Goal: Task Accomplishment & Management: Complete application form

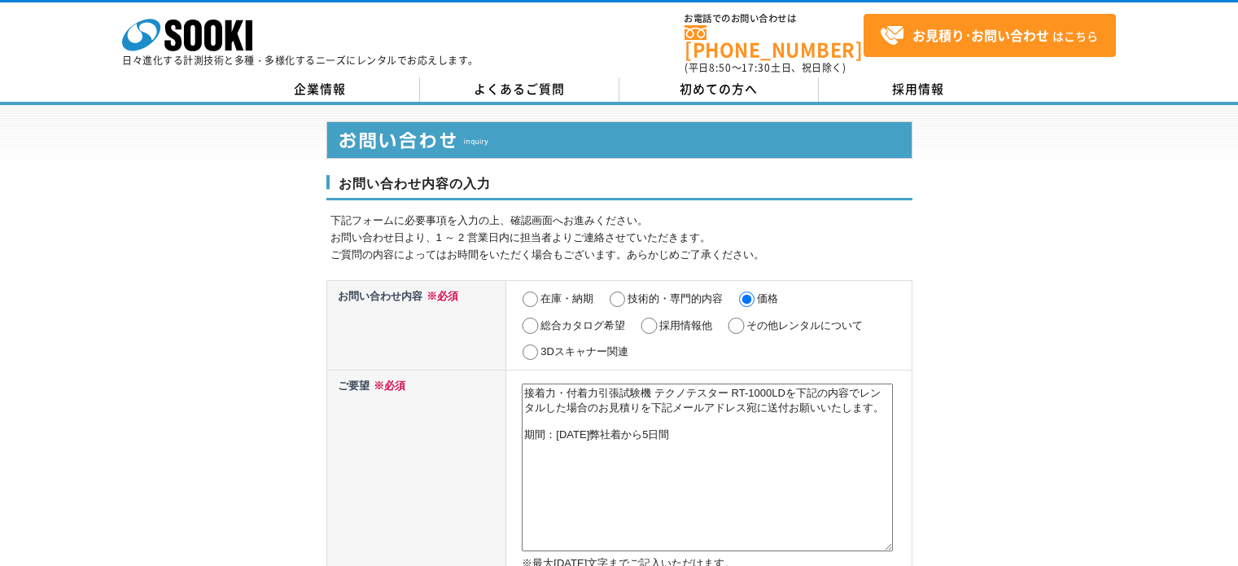
select select "27"
click at [577, 390] on textarea "接着力・付着力引張試験機 テクノテスター RT-1000LDを下記の内容でレンタルした場合のお見積りを下記メールアドレス宛に送付お願いいたします。 期間：20…" at bounding box center [707, 467] width 371 height 168
click at [588, 383] on textarea "接着力・付着力引張試験機 テクノテスター RT-1000LDを下記の内容でレンタルした場合のお見積りを下記メールアドレス宛に送付お願いいたします。 期間：20…" at bounding box center [707, 467] width 371 height 168
click at [788, 400] on textarea "接着力・付着力引張試験機 テクノテスター RT-1000LDを下記の内容でレンタルした場合のお見積りを下記メールアドレス宛に送付お願いいたします。 期間：20…" at bounding box center [707, 467] width 371 height 168
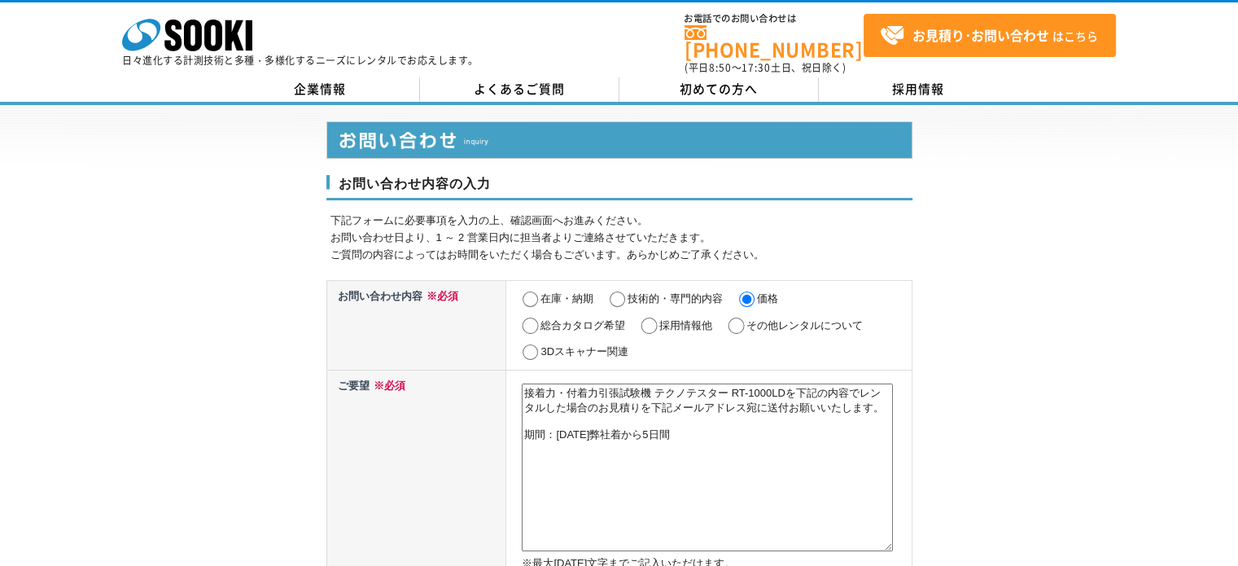
click at [550, 445] on textarea "接着力・付着力引張試験機 テクノテスター RT-1000LDを下記の内容でレンタルした場合のお見積りを下記メールアドレス宛に送付お願いいたします。 期間：20…" at bounding box center [707, 467] width 371 height 168
click at [730, 464] on textarea "接着力・付着力引張試験機 テクノテスター RT-1000LDを下記の内容でレンタルした場合のお見積りを下記メールアドレス宛に送付お願いいたします。 期間：20…" at bounding box center [707, 467] width 371 height 168
click at [765, 435] on textarea "接着力・付着力引張試験機 テクノテスター RT-1000LDを下記の内容でレンタルした場合のお見積りを下記メールアドレス宛に送付お願いいたします。 期間：20…" at bounding box center [707, 467] width 371 height 168
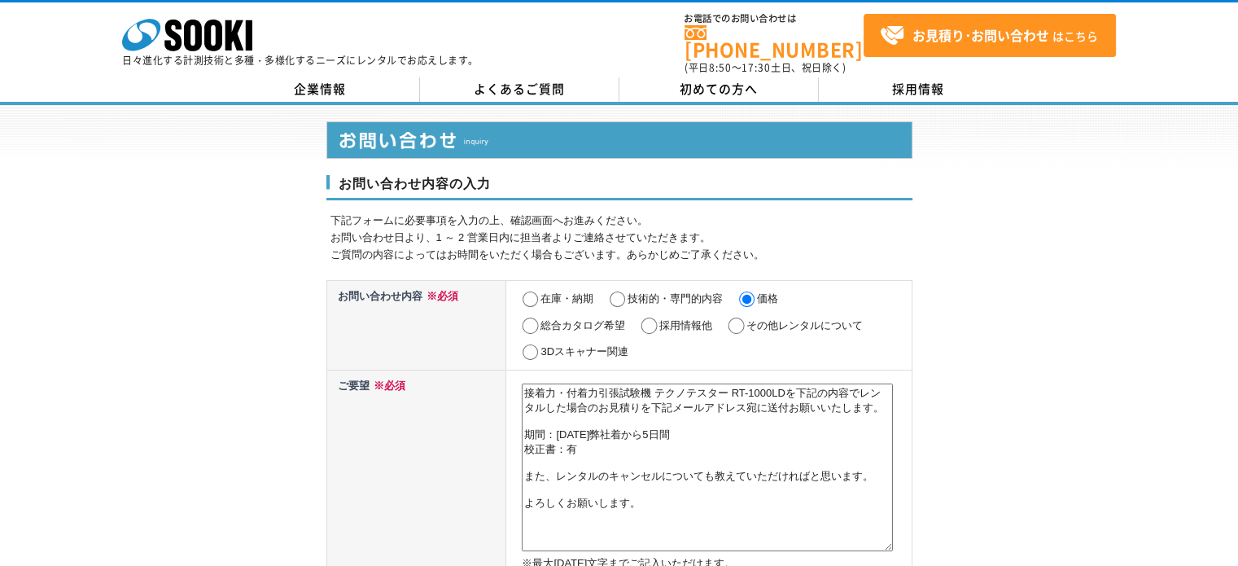
click at [537, 432] on textarea "接着力・付着力引張試験機 テクノテスター RT-1000LDを下記の内容でレンタルした場合のお見積りを下記メールアドレス宛に送付お願いいたします。 期間：20…" at bounding box center [707, 467] width 371 height 168
click at [568, 471] on textarea "接着力・付着力引張試験機 テクノテスター RT-1000LDを下記の内容でレンタルした場合のお見積りを下記メールアドレス宛に送付お願いいたします。 期　間：2…" at bounding box center [707, 467] width 371 height 168
click at [664, 506] on textarea "接着力・付着力引張試験機 テクノテスター RT-1000LDを下記の内容でレンタルした場合のお見積りを下記メールアドレス宛に送付お願いいたします。 期　間：2…" at bounding box center [707, 467] width 371 height 168
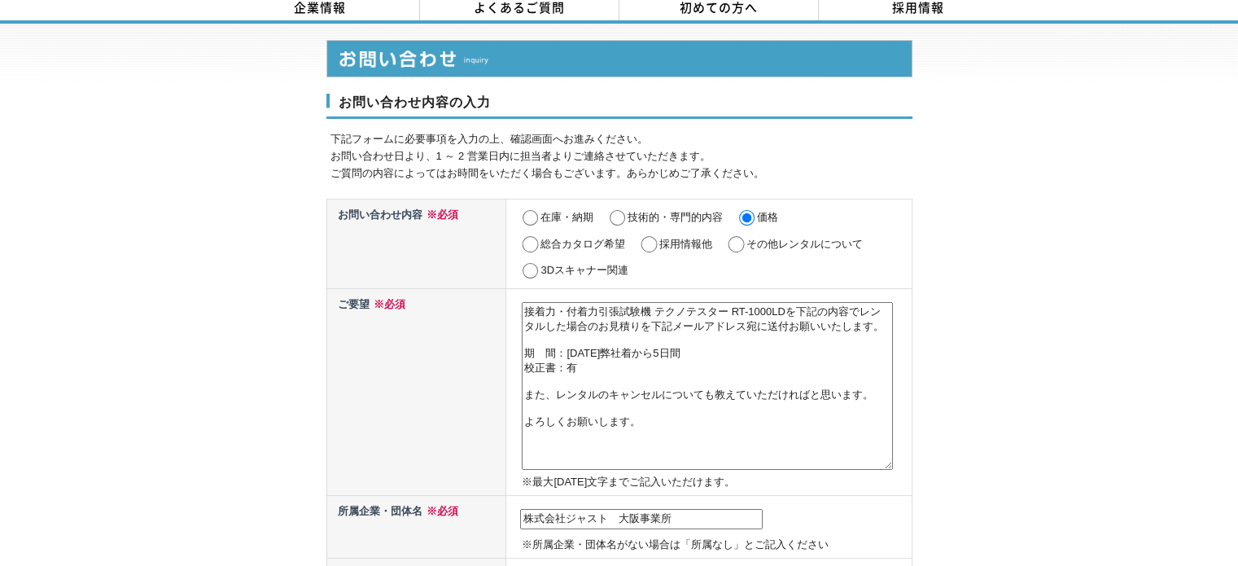
drag, startPoint x: 587, startPoint y: 427, endPoint x: 772, endPoint y: 432, distance: 184.9
click at [772, 432] on textarea "接着力・付着力引張試験機 テクノテスター RT-1000LDを下記の内容でレンタルした場合のお見積りを下記メールアドレス宛に送付お願いいたします。 期　間：2…" at bounding box center [707, 386] width 371 height 168
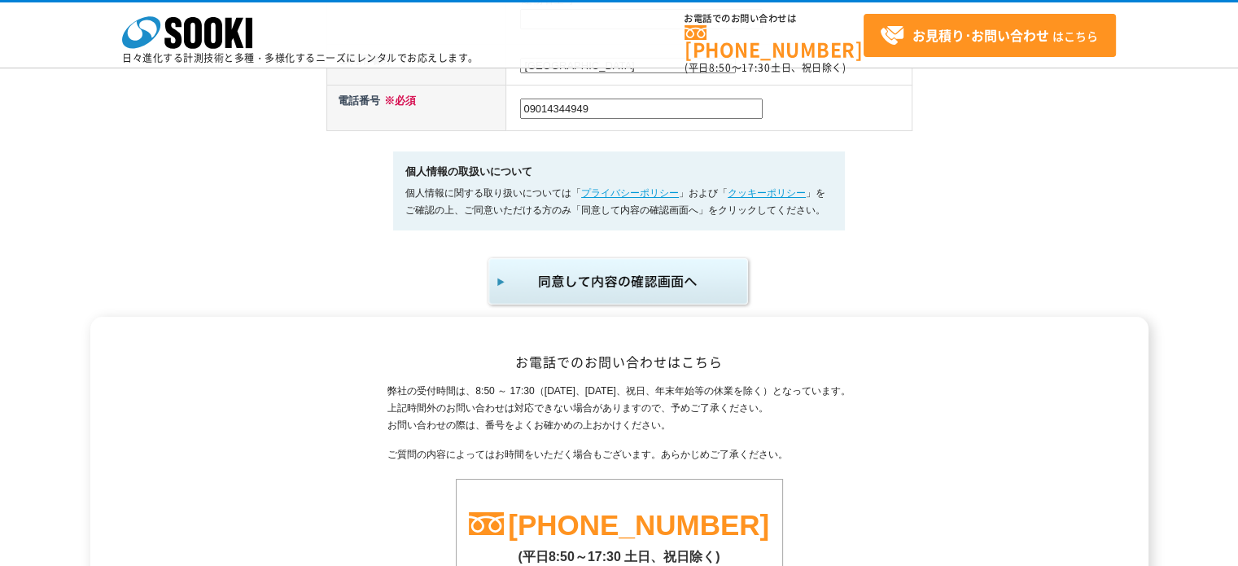
scroll to position [896, 0]
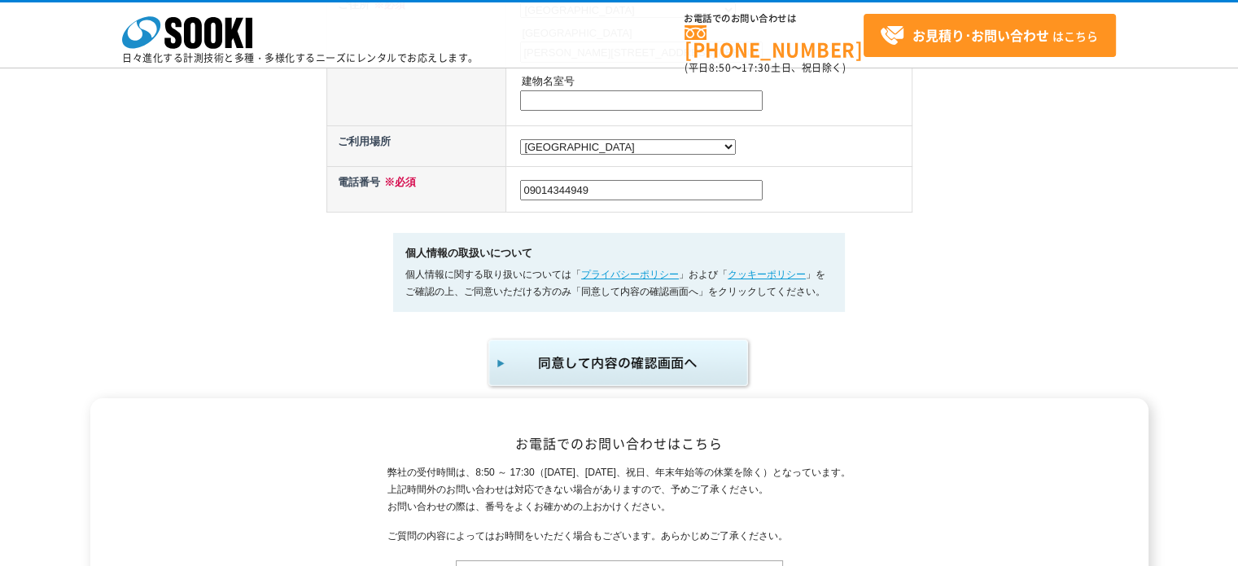
type textarea "接着力・付着力引張試験機 テクノテスター RT-1000LDを下記の内容でレンタルした場合のお見積りを下記メールアドレス宛に送付お願いいたします。 期　間：2…"
click at [640, 372] on img "submit" at bounding box center [619, 363] width 267 height 54
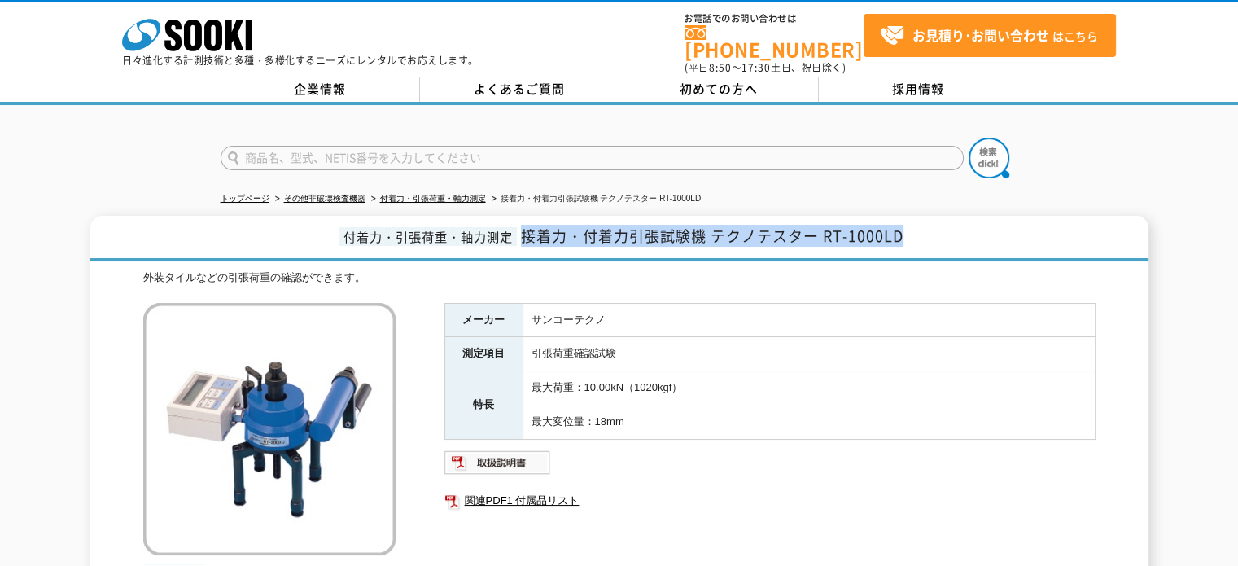
drag, startPoint x: 528, startPoint y: 228, endPoint x: 909, endPoint y: 214, distance: 381.3
click at [909, 216] on h1 "付着力・引張荷重・軸力測定 接着力・付着力引張試験機 テクノテスター RT-1000LD" at bounding box center [619, 239] width 1058 height 46
copy span "接着力・付着力引張試験機 テクノテスター RT-1000LD"
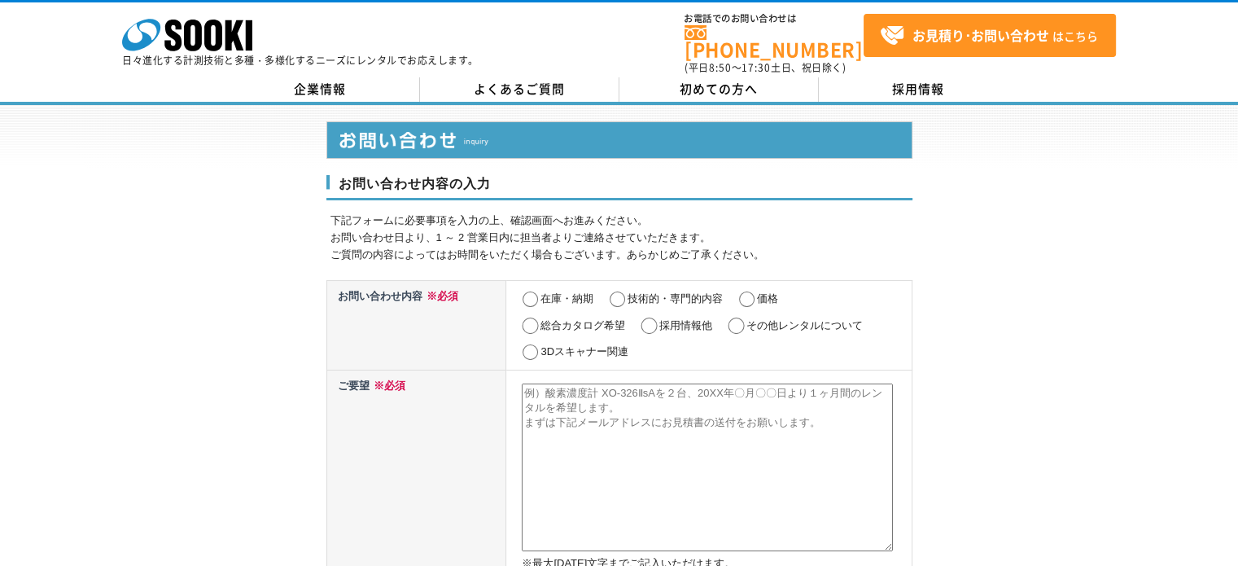
click at [562, 401] on textarea at bounding box center [707, 467] width 371 height 168
click at [762, 292] on label "価格" at bounding box center [767, 298] width 21 height 12
click at [757, 291] on input "価格" at bounding box center [747, 299] width 20 height 16
radio input "true"
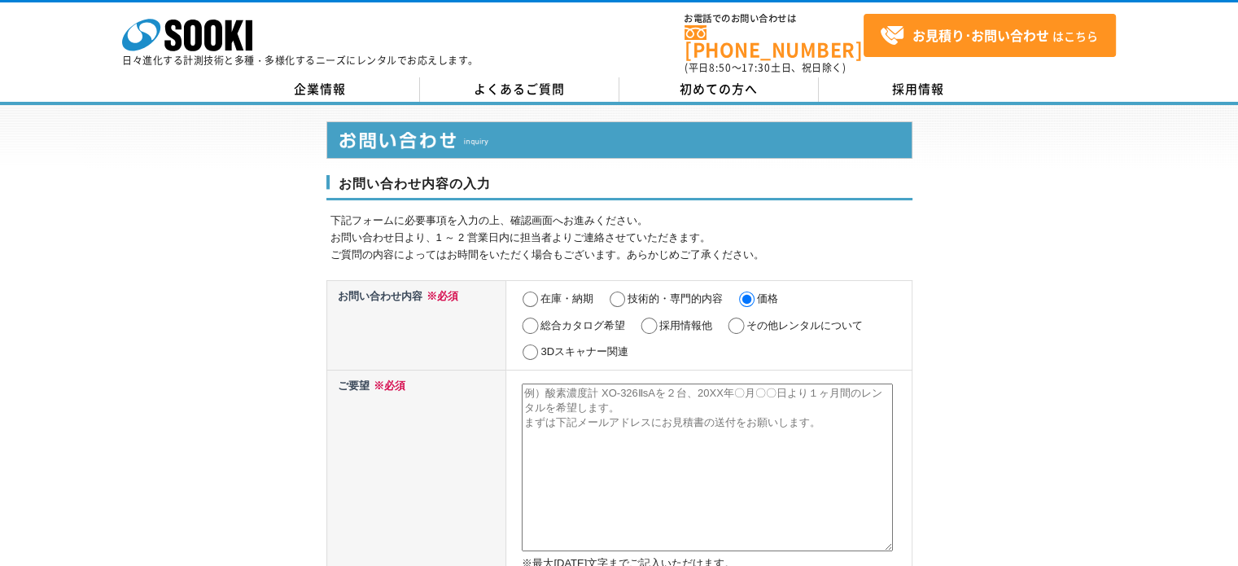
click at [571, 406] on textarea at bounding box center [707, 467] width 371 height 168
paste textarea "接着力・付着力引張試験機 テクノテスター RT-1000LD"
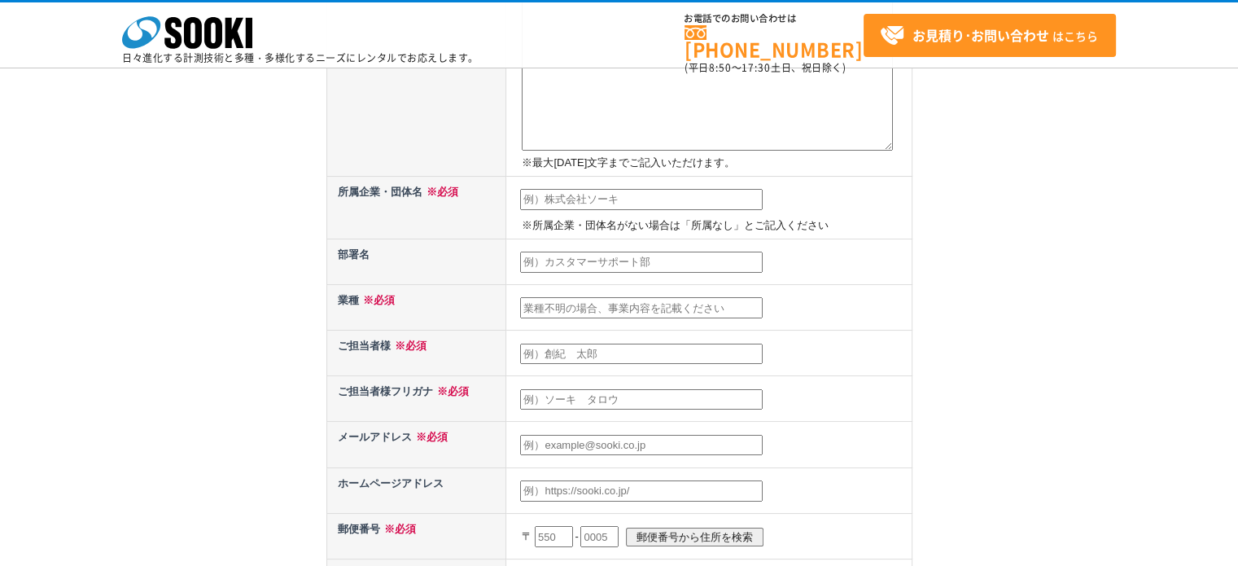
type textarea "接着力・付着力引張試験機 テクノテスター RT-1000LD"
click at [573, 201] on input "text" at bounding box center [641, 199] width 243 height 21
type input "株式会社ジャスト　大阪事業所"
click at [633, 267] on input "text" at bounding box center [641, 262] width 243 height 21
type input "調査診断部"
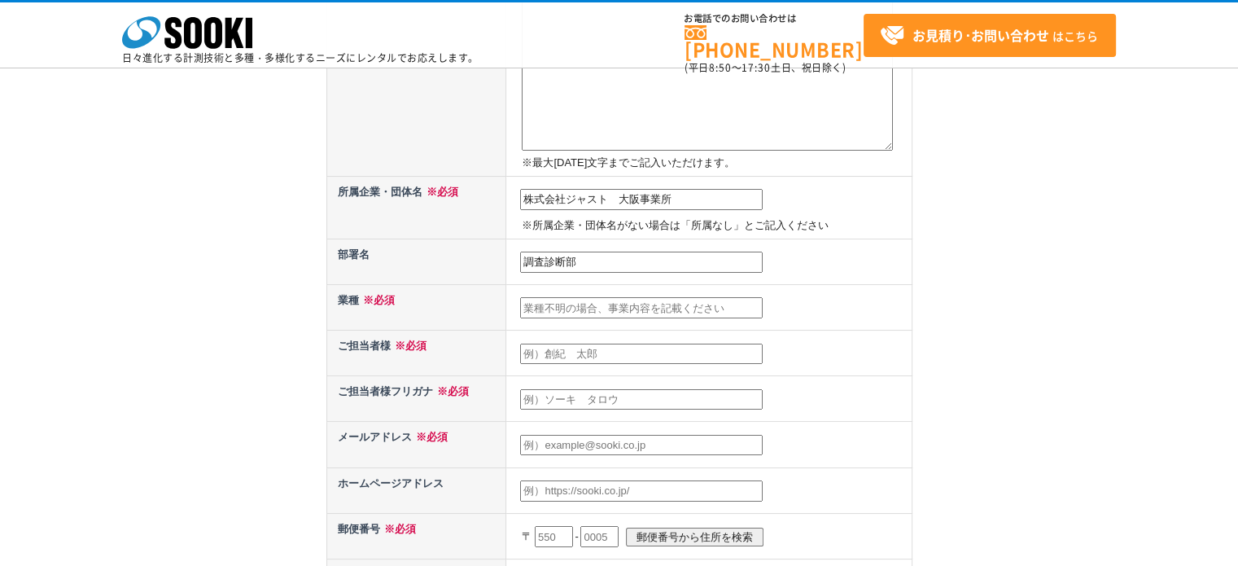
click at [638, 308] on input "text" at bounding box center [641, 307] width 243 height 21
type input "検査サービス"
click at [615, 358] on input "text" at bounding box center [641, 354] width 243 height 21
type input "大高　慎五"
click at [575, 405] on td at bounding box center [708, 399] width 405 height 46
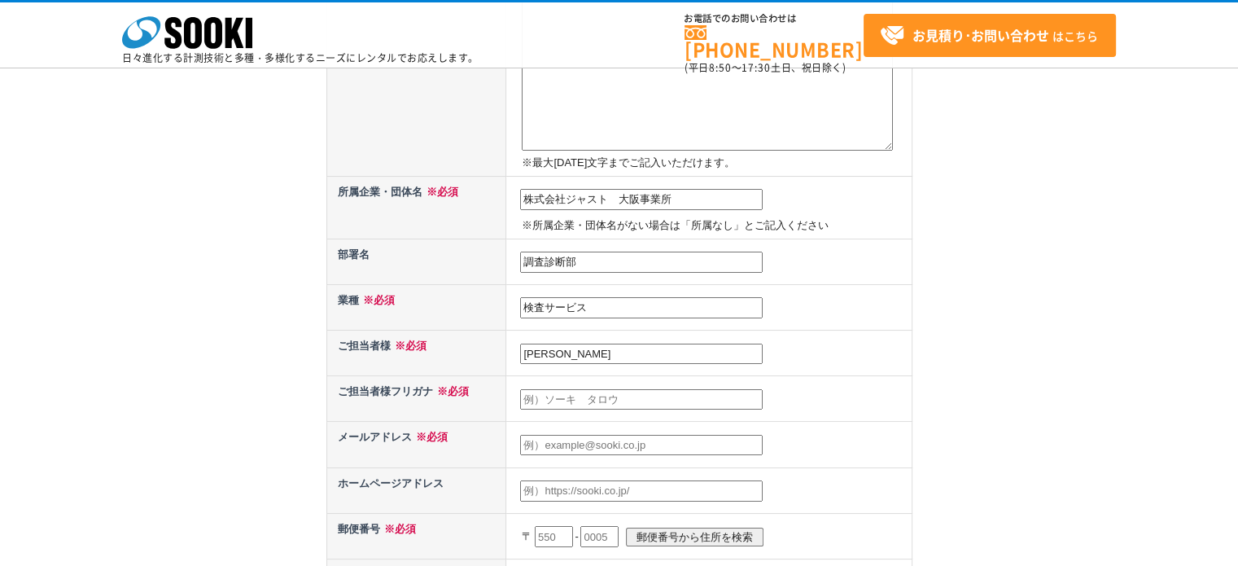
click at [578, 393] on input "text" at bounding box center [641, 399] width 243 height 21
type input "オオタカ　シンゴ"
click at [583, 437] on input "text" at bounding box center [641, 445] width 243 height 21
type input "s_otaka@just-ltd.co.jp"
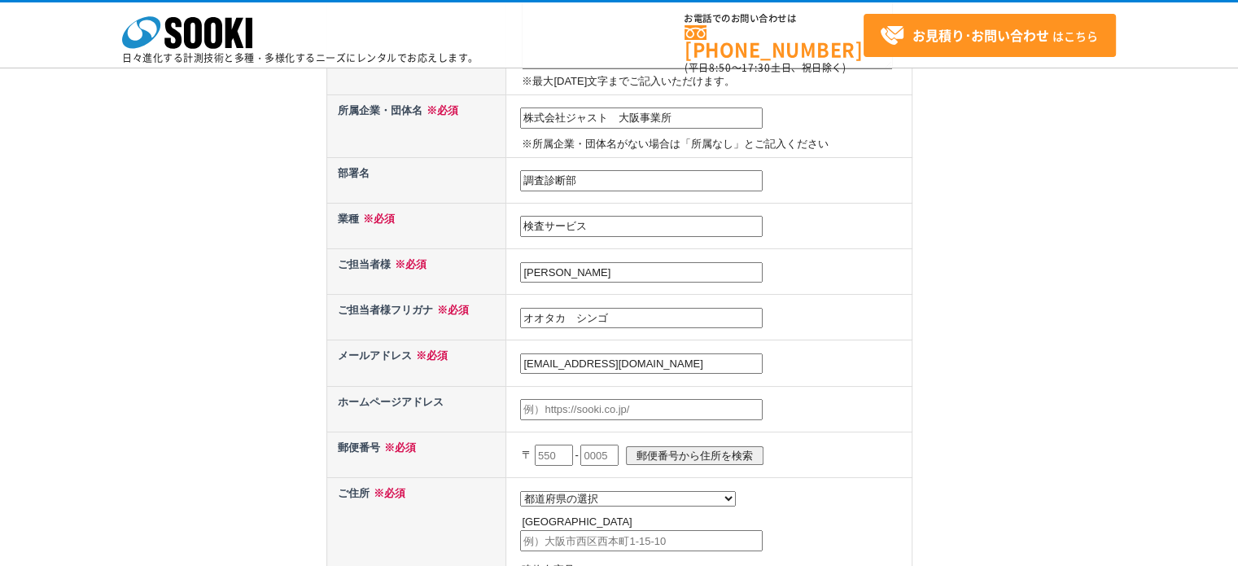
scroll to position [489, 0]
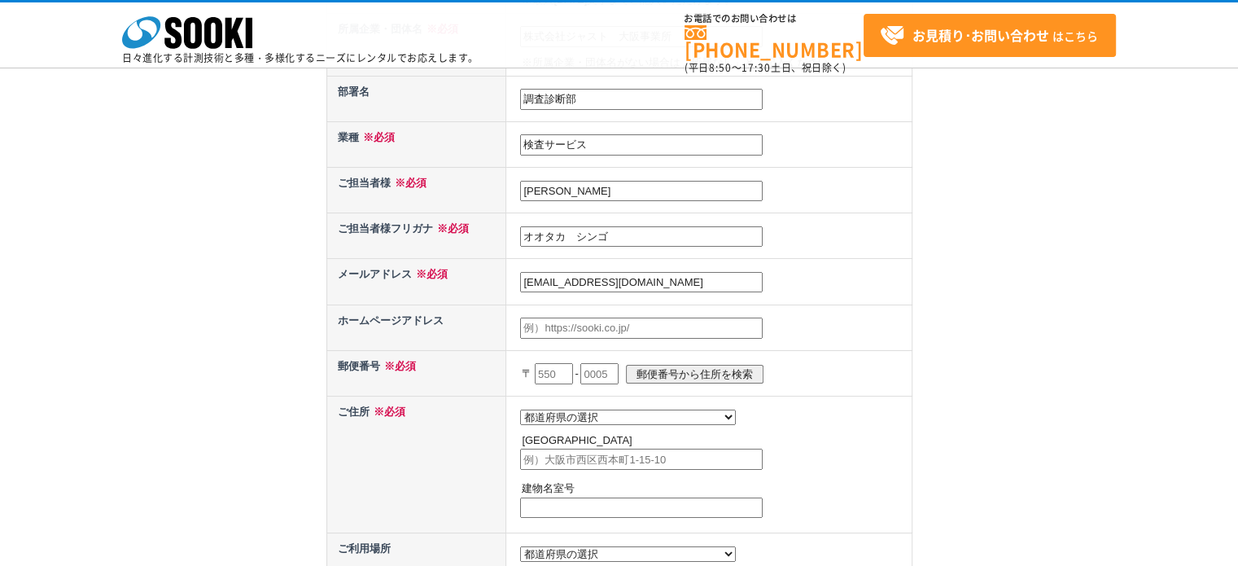
click at [550, 367] on input "text" at bounding box center [554, 373] width 38 height 21
type input "564"
click at [630, 365] on p "〒 564 - 郵便番号から住所を検索" at bounding box center [715, 374] width 386 height 36
click at [616, 367] on input "text" at bounding box center [600, 373] width 38 height 21
type input "0044"
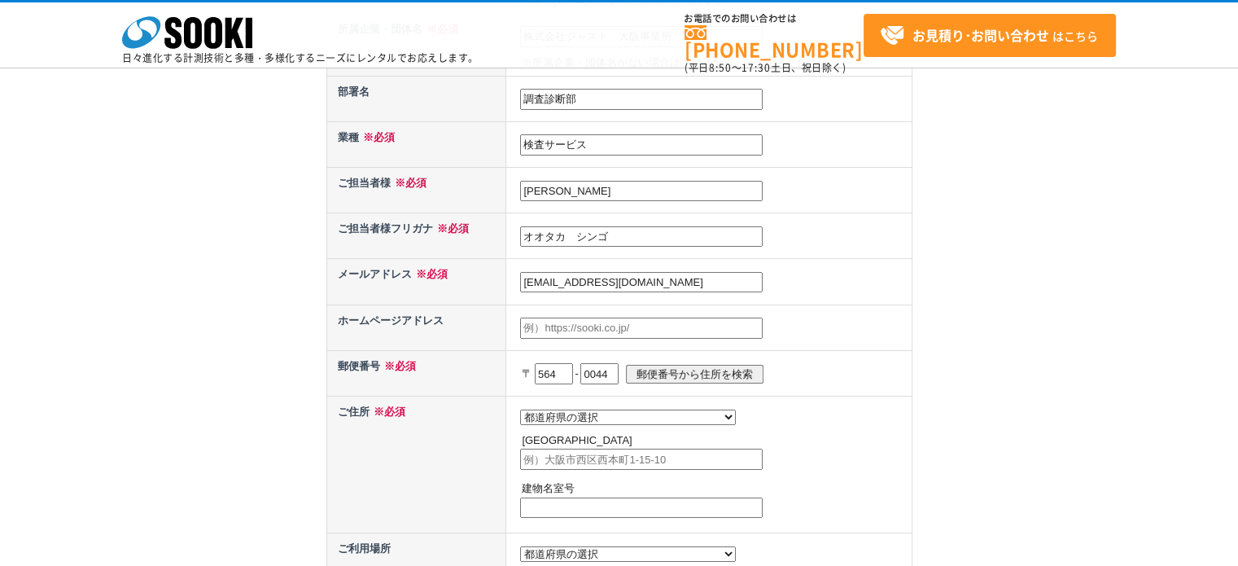
click at [687, 366] on input "郵便番号から住所を検索" at bounding box center [695, 374] width 138 height 19
select select "27"
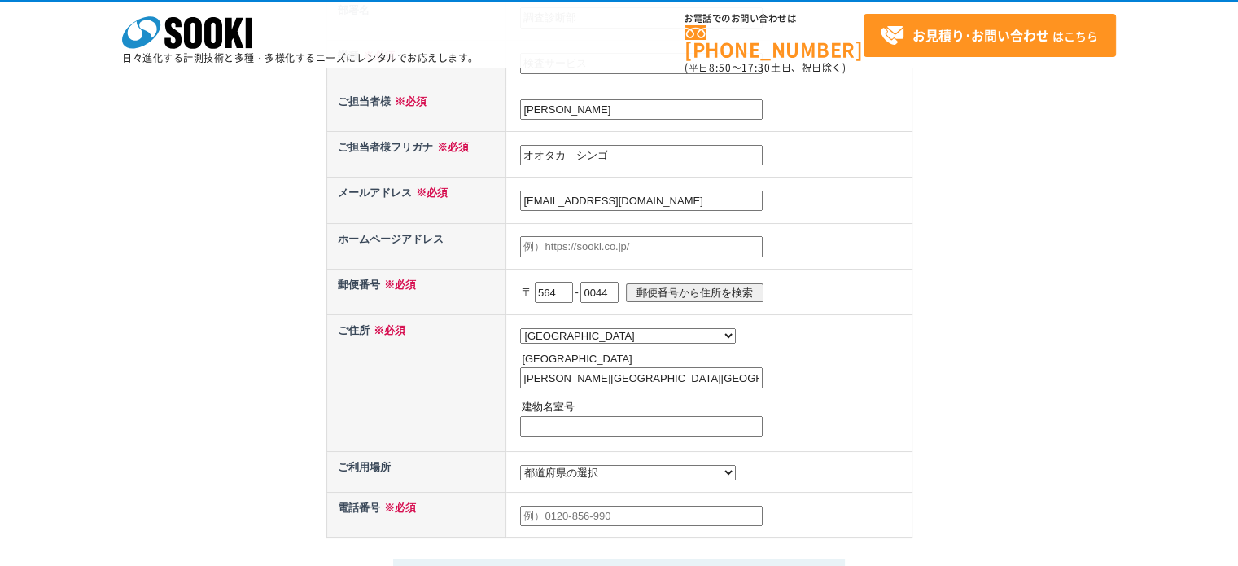
scroll to position [651, 0]
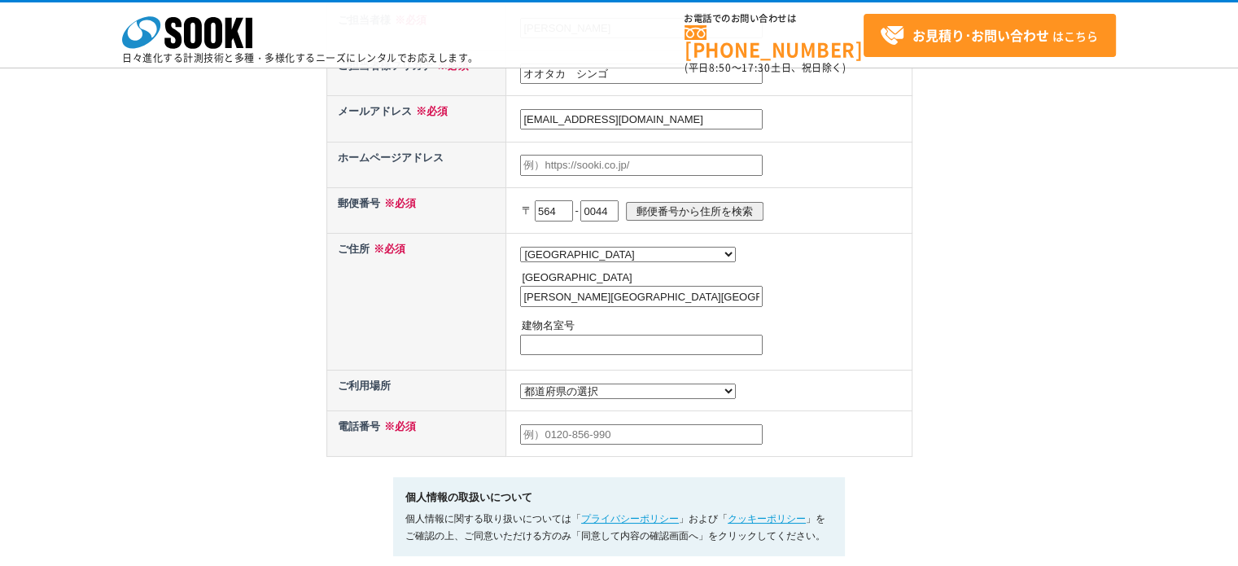
click at [609, 290] on input "吹田市南金田" at bounding box center [641, 296] width 243 height 21
type input "吹田市南金田2-19-35"
click at [536, 393] on select "都道府県の選択 利用場所未定 北海道 青森県 岩手県 宮城県 秋田県 山形県 福島県 茨城県 栃木県 群馬県 埼玉県 千葉県 東京都 神奈川県 新潟県 富山県…" at bounding box center [628, 390] width 216 height 15
select select "27"
click at [520, 383] on select "都道府県の選択 利用場所未定 北海道 青森県 岩手県 宮城県 秋田県 山形県 福島県 茨城県 栃木県 群馬県 埼玉県 千葉県 東京都 神奈川県 新潟県 富山県…" at bounding box center [628, 390] width 216 height 15
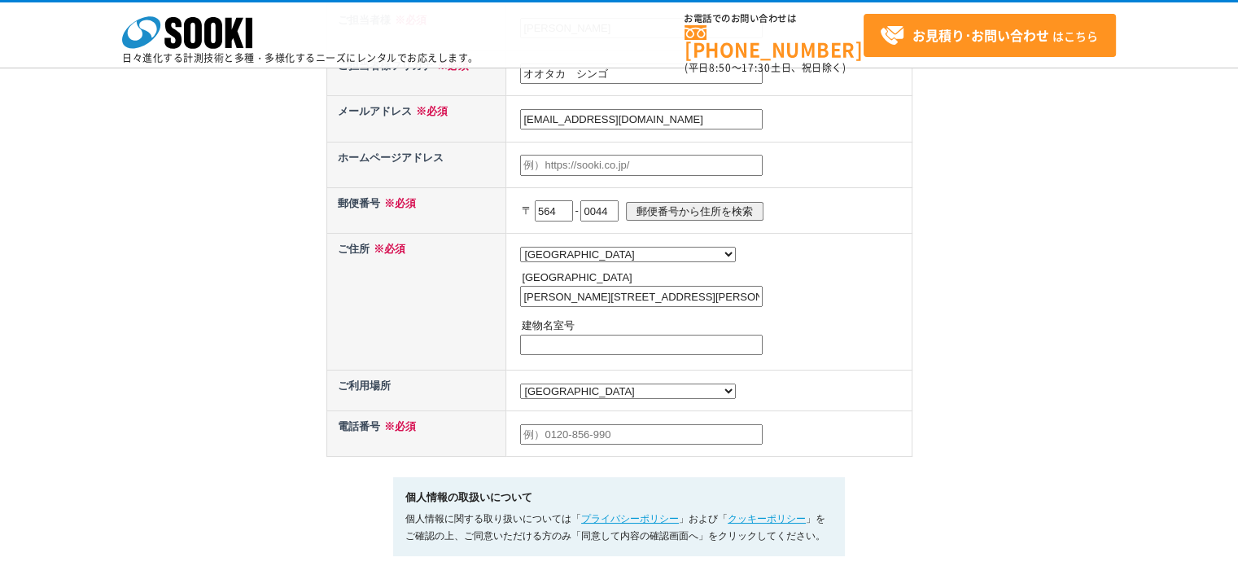
click at [560, 432] on input "text" at bounding box center [641, 434] width 243 height 21
type input "09014344949"
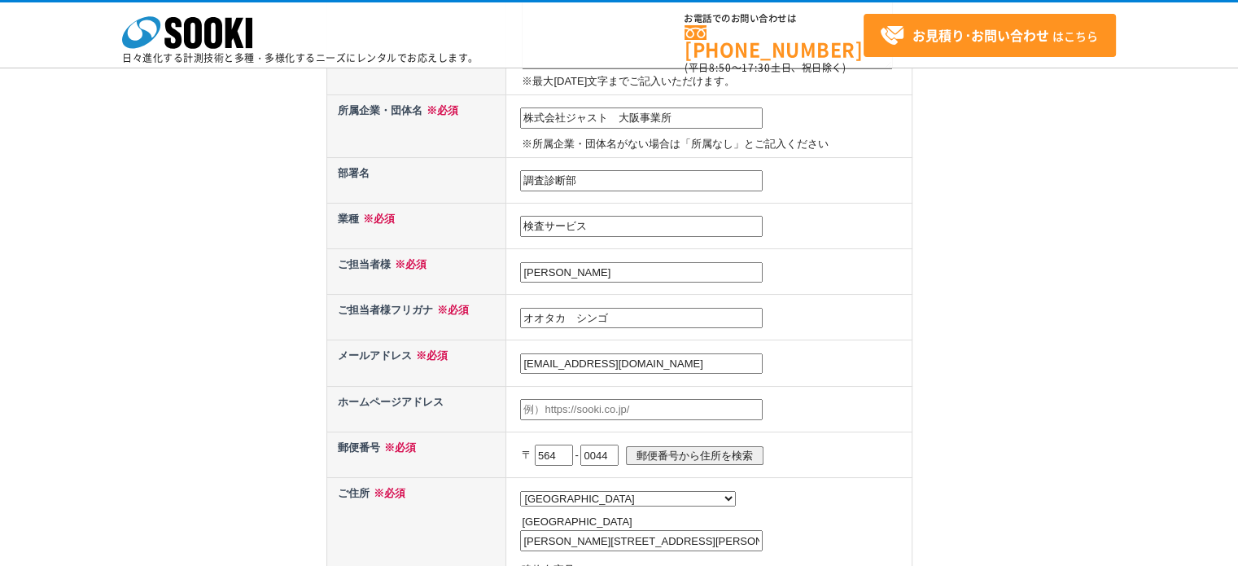
scroll to position [163, 0]
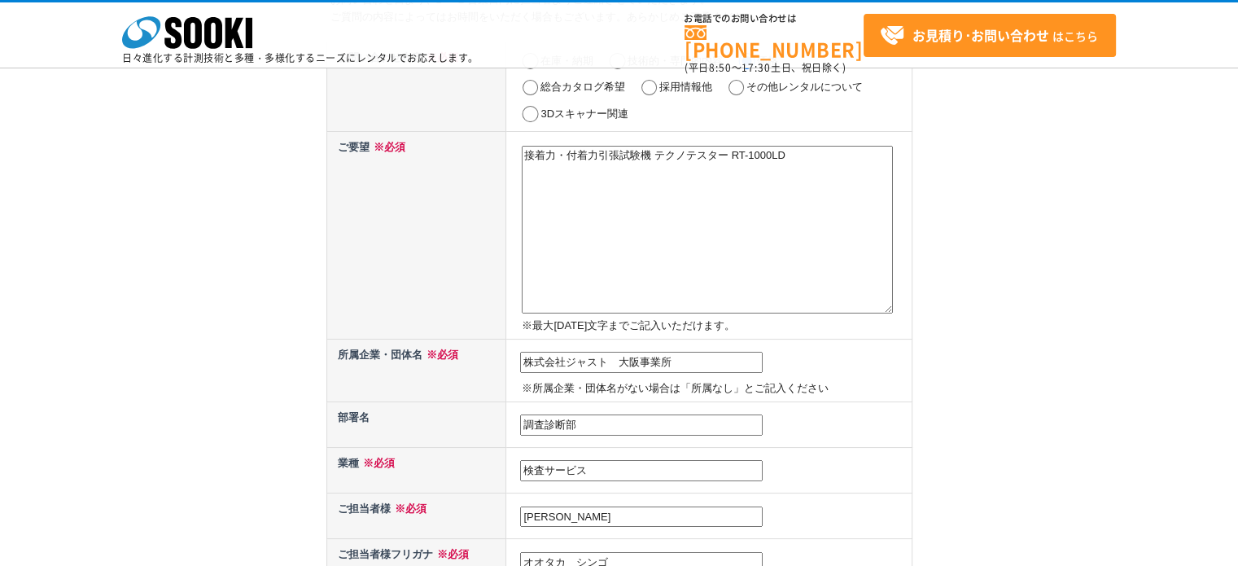
click at [616, 237] on textarea "接着力・付着力引張試験機 テクノテスター RT-1000LD" at bounding box center [707, 230] width 371 height 168
click at [861, 171] on textarea "接着力・付着力引張試験機 テクノテスター RT-1000LD" at bounding box center [707, 230] width 371 height 168
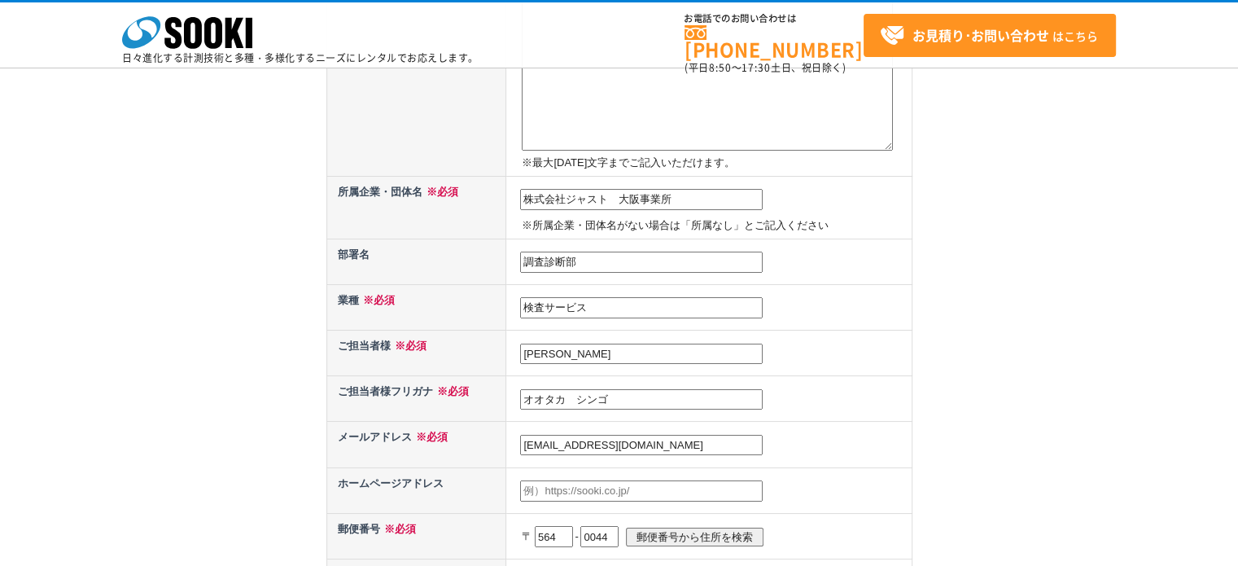
scroll to position [0, 0]
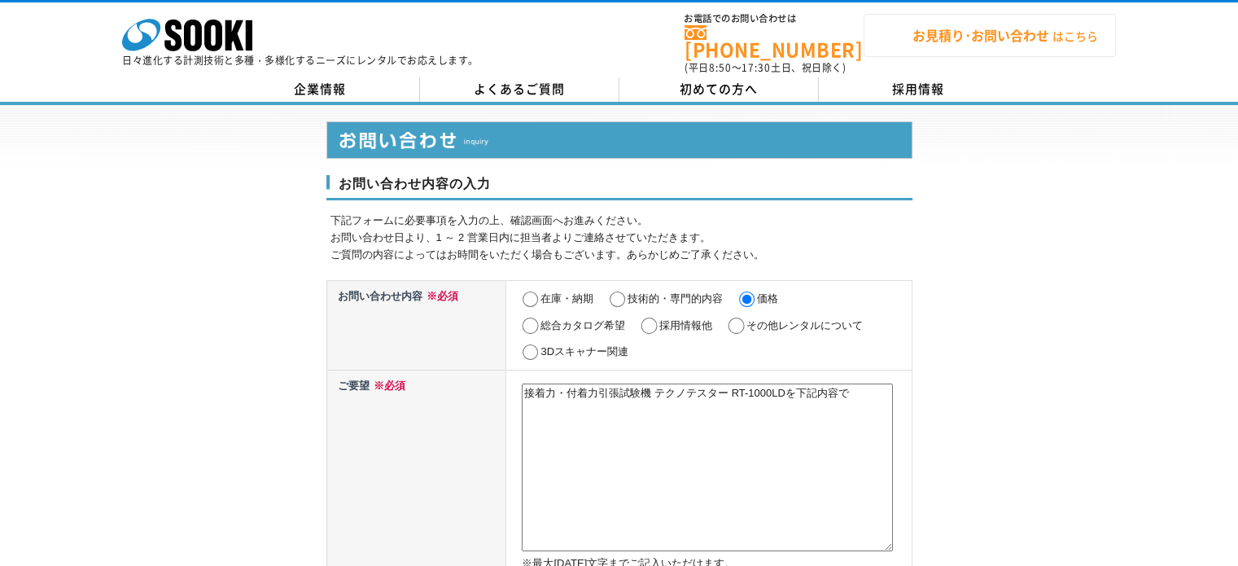
type textarea "接着力・付着力引張試験機 テクノテスター RT-1000LDを下記内容で"
click at [1005, 45] on span "お見積り･お問い合わせ はこちら" at bounding box center [989, 36] width 218 height 24
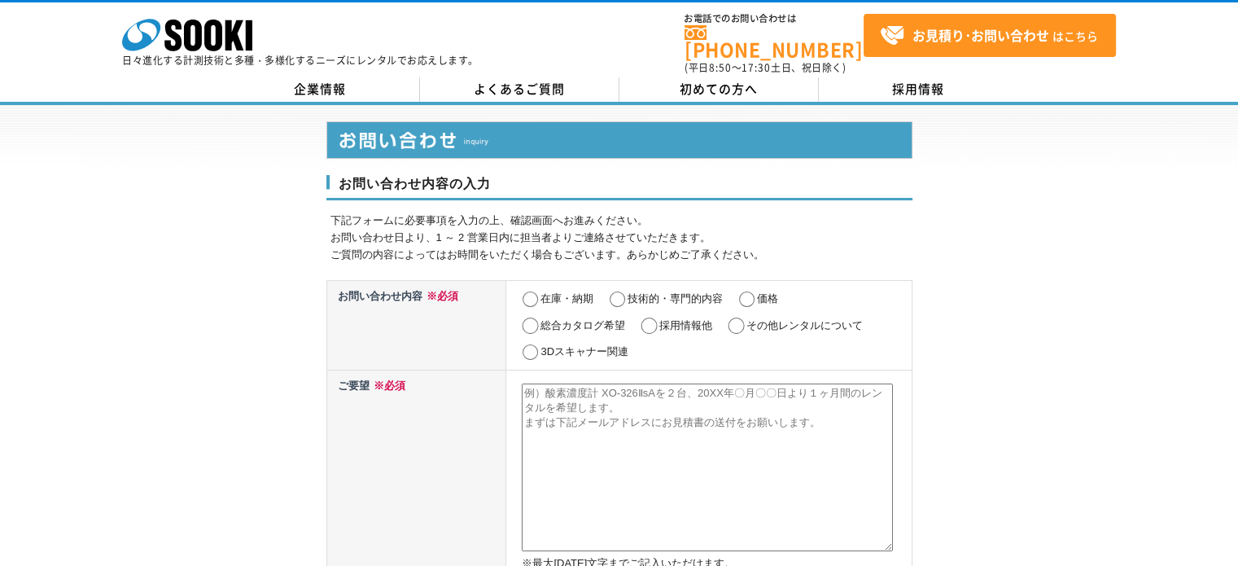
click at [744, 291] on input "価格" at bounding box center [747, 299] width 20 height 16
radio input "true"
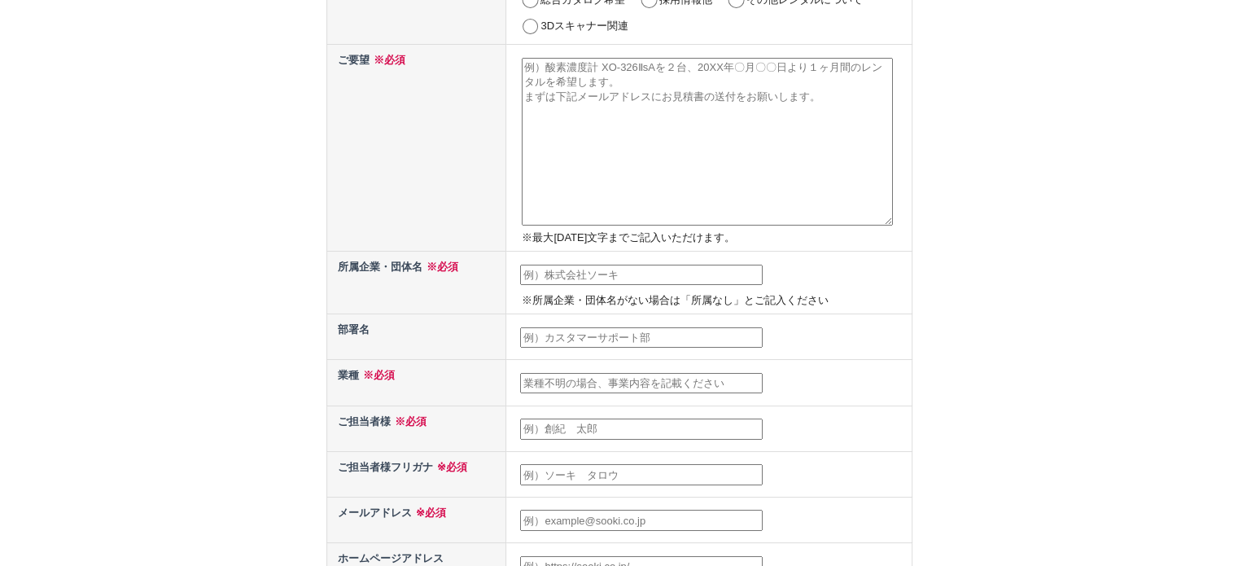
scroll to position [81, 0]
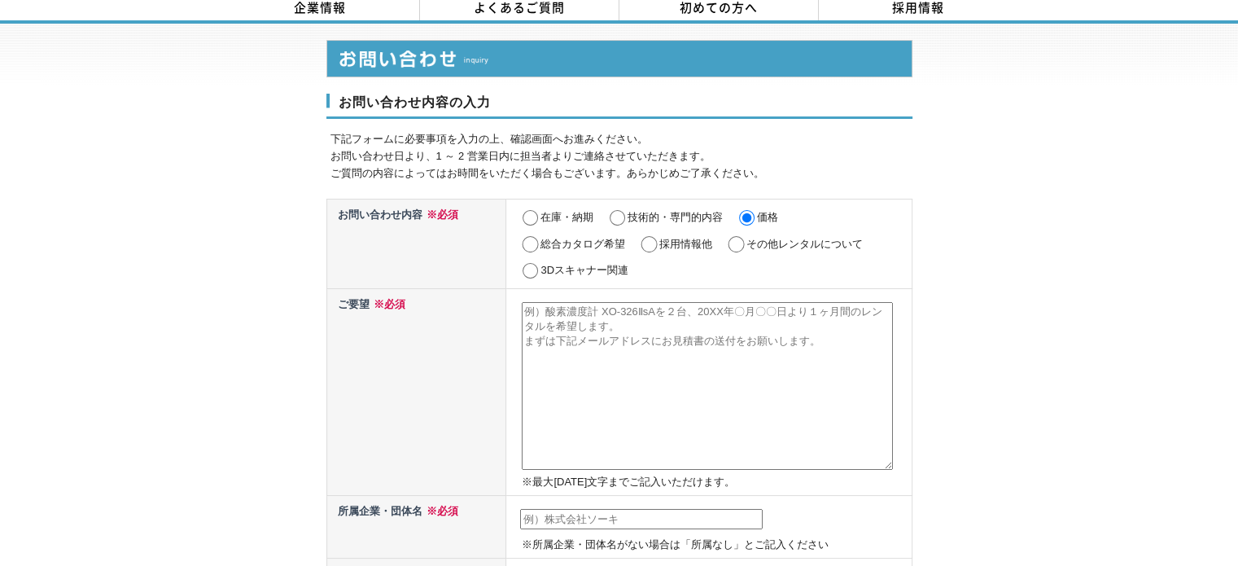
click at [584, 339] on textarea at bounding box center [707, 386] width 371 height 168
drag, startPoint x: 634, startPoint y: 348, endPoint x: 632, endPoint y: 359, distance: 10.9
click at [633, 353] on textarea at bounding box center [707, 386] width 371 height 168
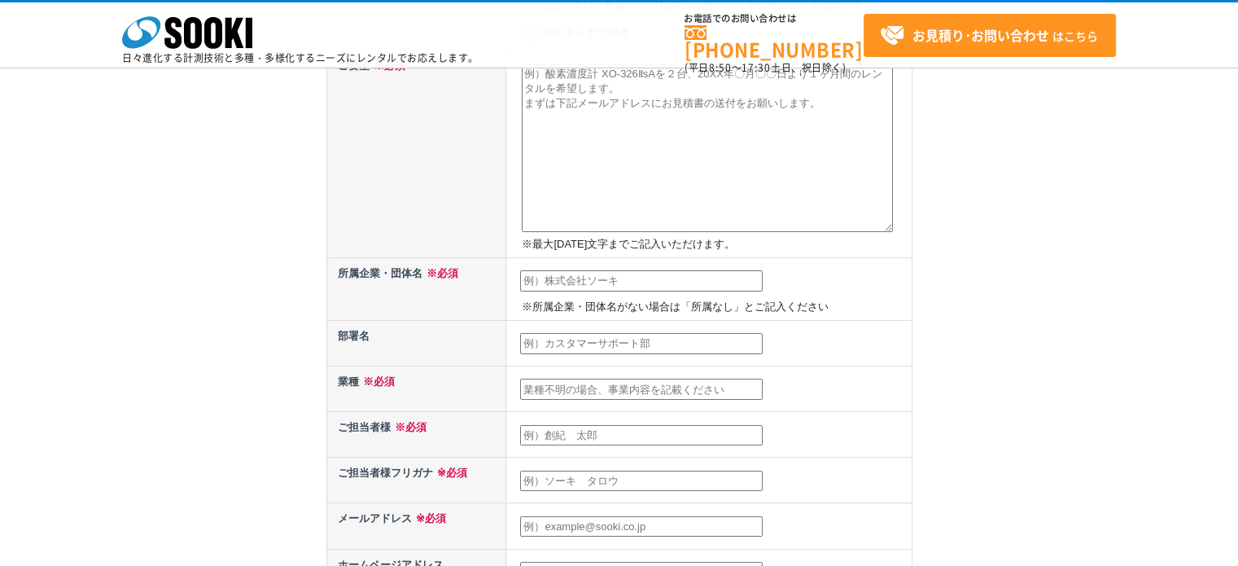
click at [617, 287] on input "text" at bounding box center [641, 280] width 243 height 21
type input "株式会社ジャスト　大阪事業所"
click at [609, 348] on input "text" at bounding box center [641, 343] width 243 height 21
type input "調査診断部"
click at [618, 393] on input "text" at bounding box center [641, 389] width 243 height 21
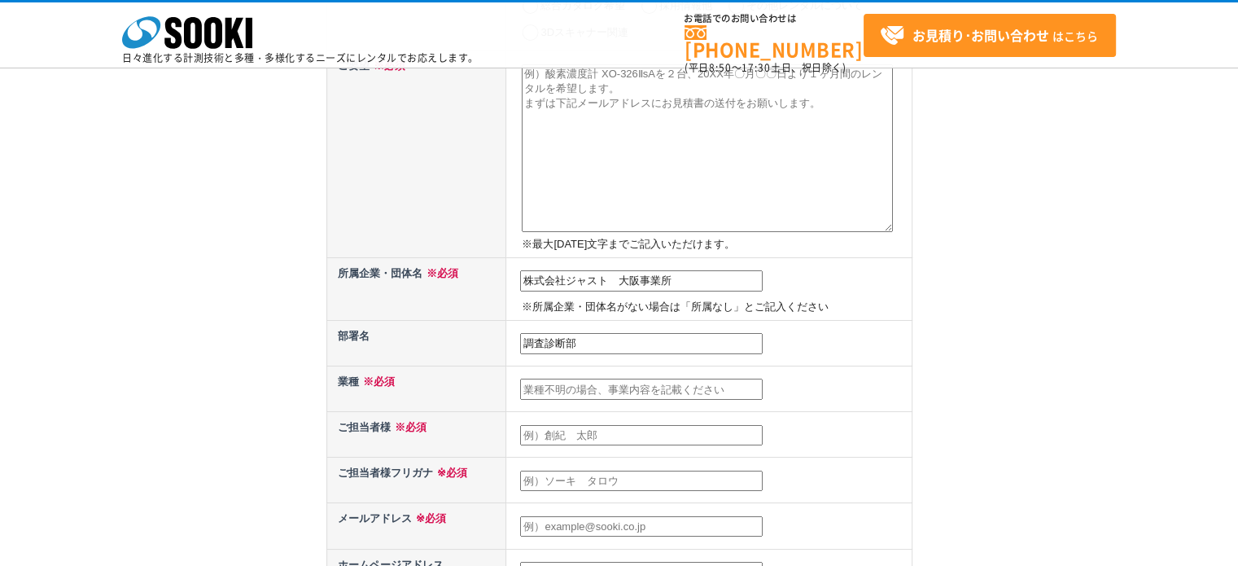
type input "検査サービス"
click at [611, 434] on input "text" at bounding box center [641, 435] width 243 height 21
type input "大高　慎五"
click at [595, 471] on input "text" at bounding box center [641, 481] width 243 height 21
type input "オオタカ　シンゴ"
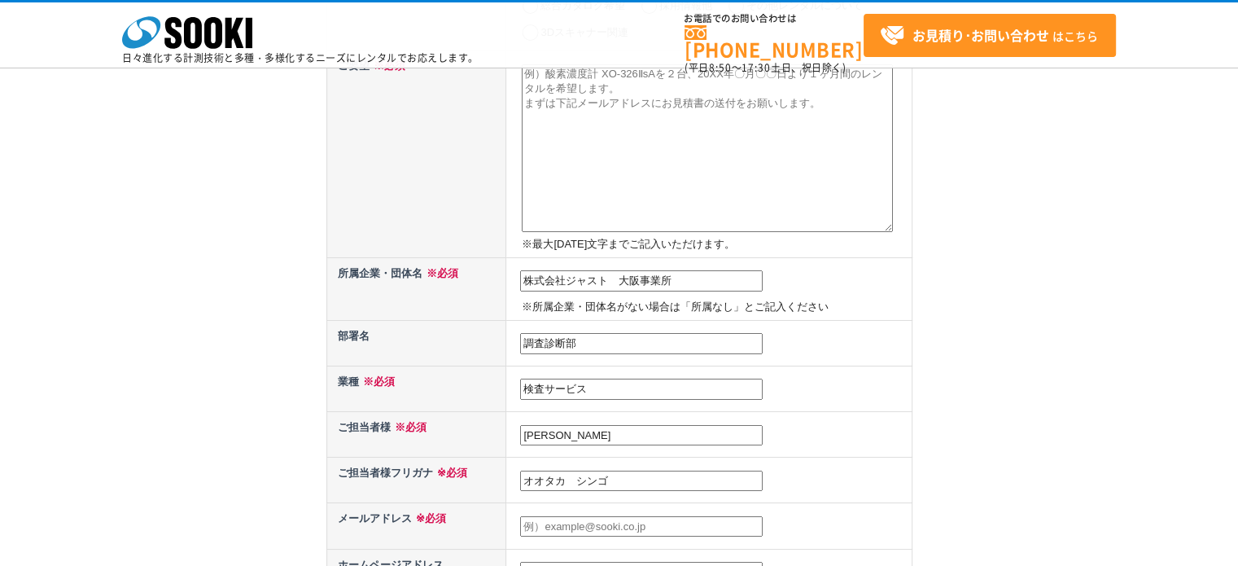
scroll to position [407, 0]
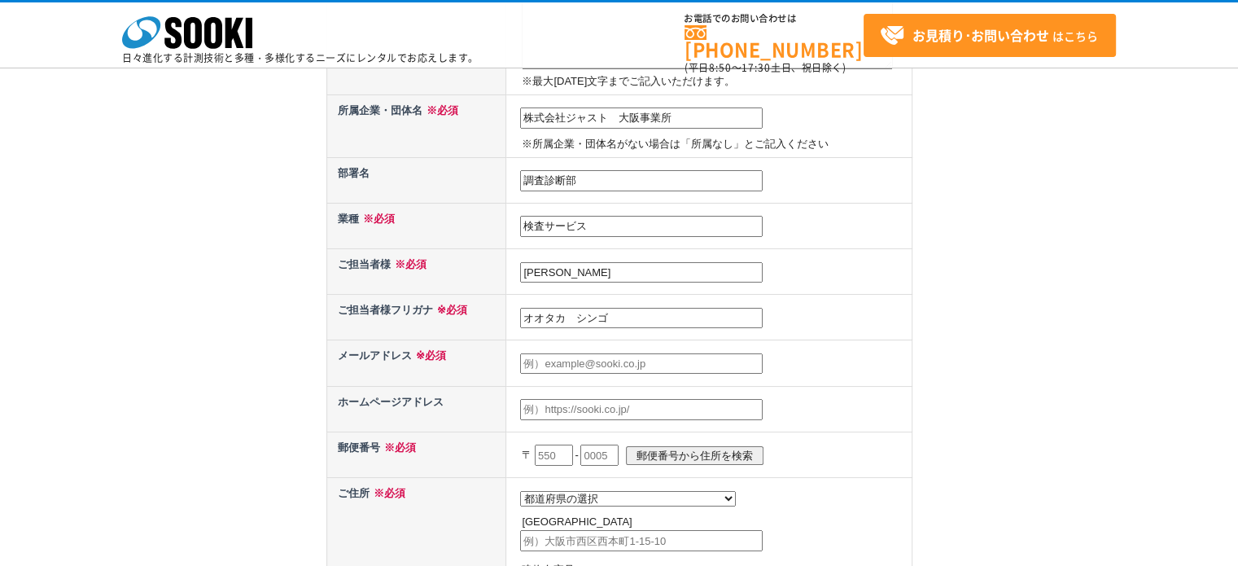
click at [611, 362] on input "text" at bounding box center [641, 363] width 243 height 21
type input "s_otaka@just-ltd.co.jp"
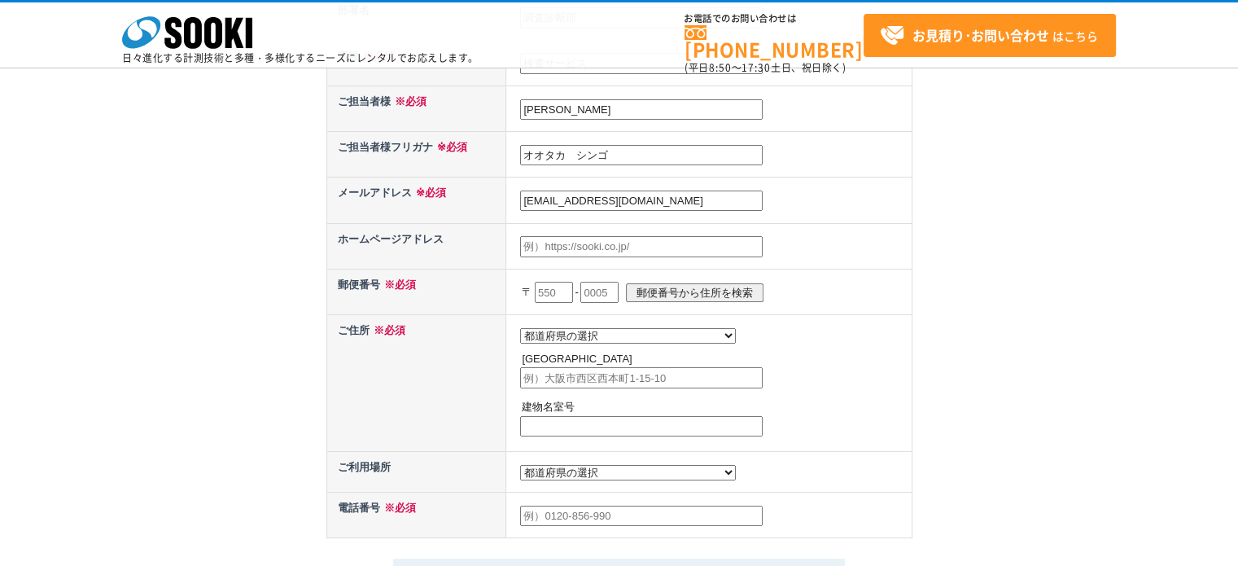
click at [570, 274] on p "〒 - 郵便番号から住所を検索" at bounding box center [715, 292] width 386 height 36
click at [563, 287] on input "text" at bounding box center [554, 292] width 38 height 21
type input "564"
click at [603, 283] on input "text" at bounding box center [600, 292] width 38 height 21
type input "0044"
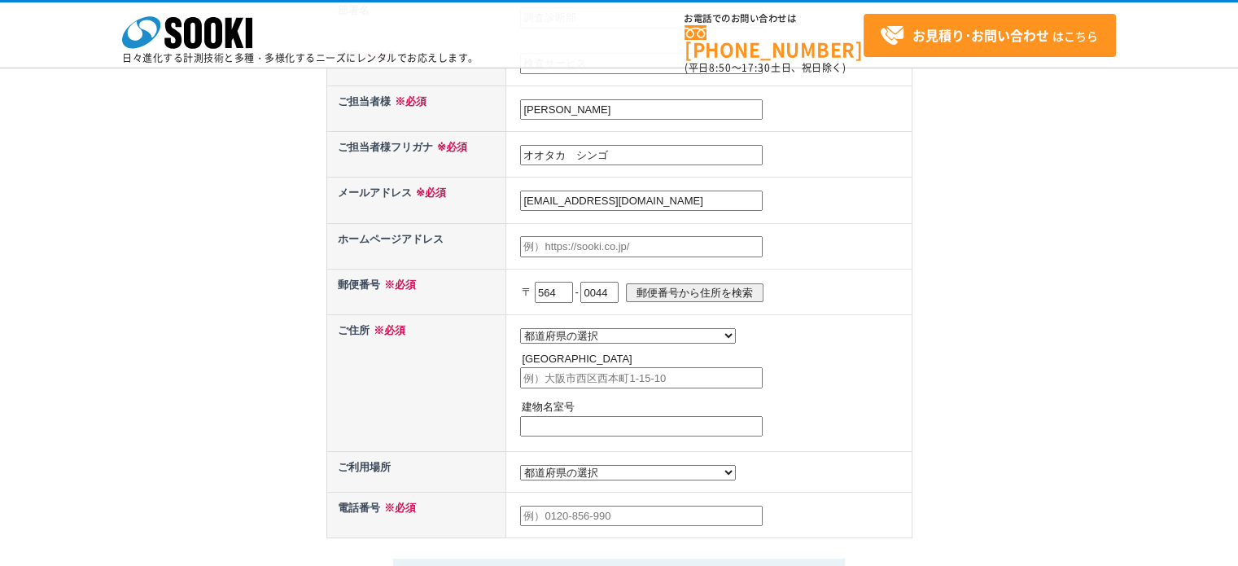
click at [668, 293] on input "郵便番号から住所を検索" at bounding box center [695, 292] width 138 height 19
select select "27"
click at [603, 381] on input "吹田市南金田" at bounding box center [641, 377] width 243 height 21
type input "吹田市南金田2-19-35"
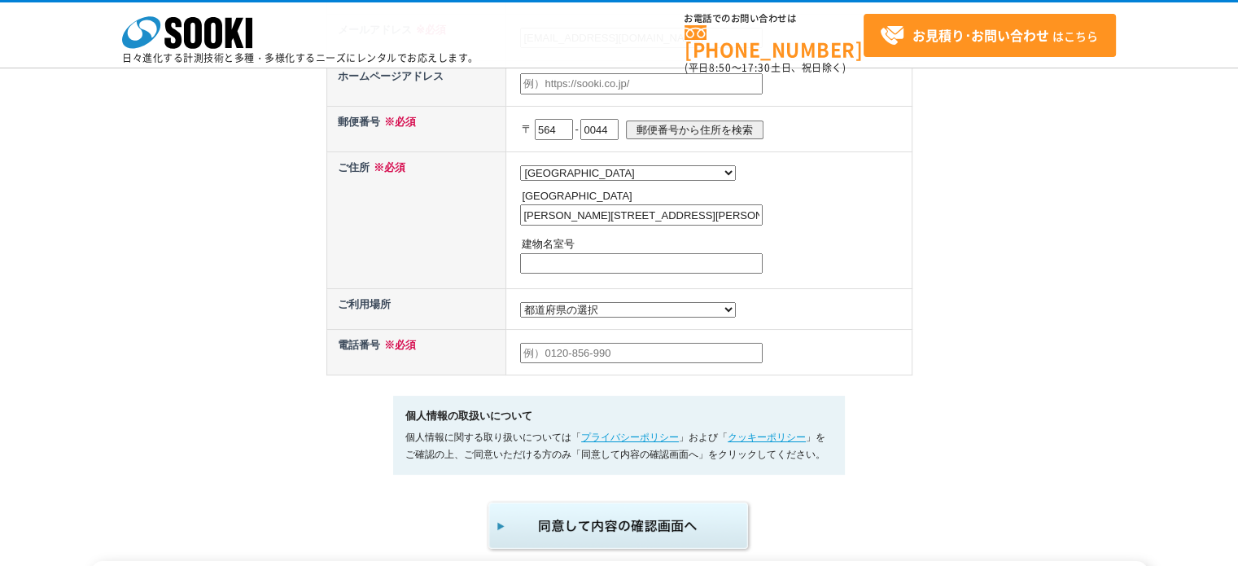
click at [603, 310] on select "都道府県の選択 利用場所未定 北海道 青森県 岩手県 宮城県 秋田県 山形県 福島県 茨城県 栃木県 群馬県 埼玉県 千葉県 東京都 神奈川県 新潟県 富山県…" at bounding box center [628, 309] width 216 height 15
select select "27"
click at [520, 302] on select "都道府県の選択 利用場所未定 北海道 青森県 岩手県 宮城県 秋田県 山形県 福島県 茨城県 栃木県 群馬県 埼玉県 千葉県 東京都 神奈川県 新潟県 富山県…" at bounding box center [628, 309] width 216 height 15
click at [555, 344] on input "text" at bounding box center [641, 353] width 243 height 21
type input "09014344949"
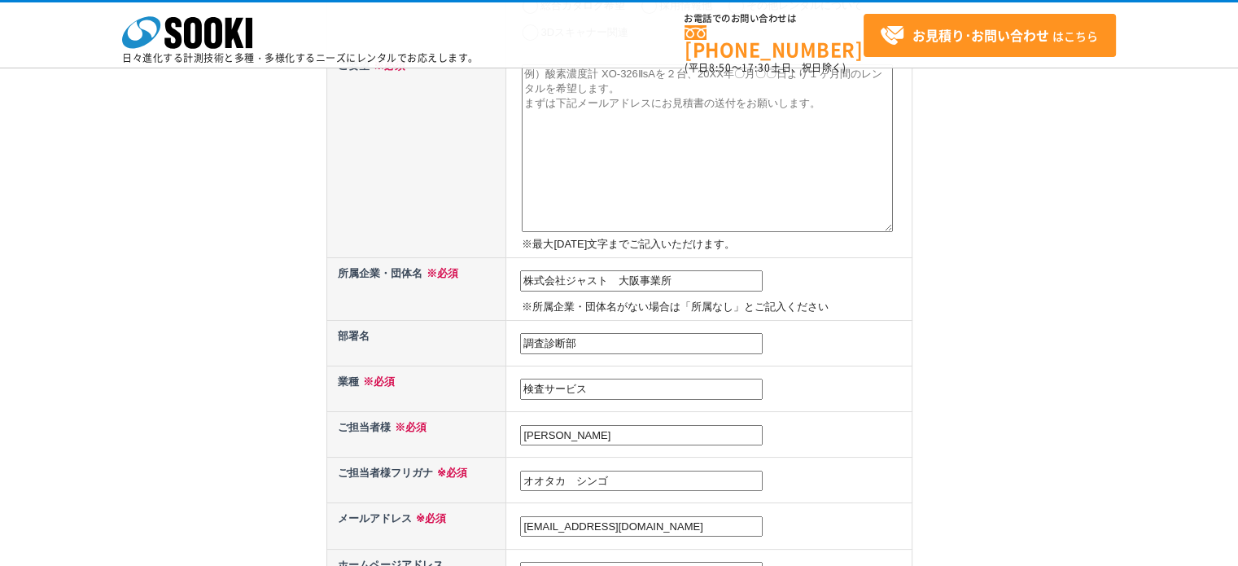
scroll to position [0, 0]
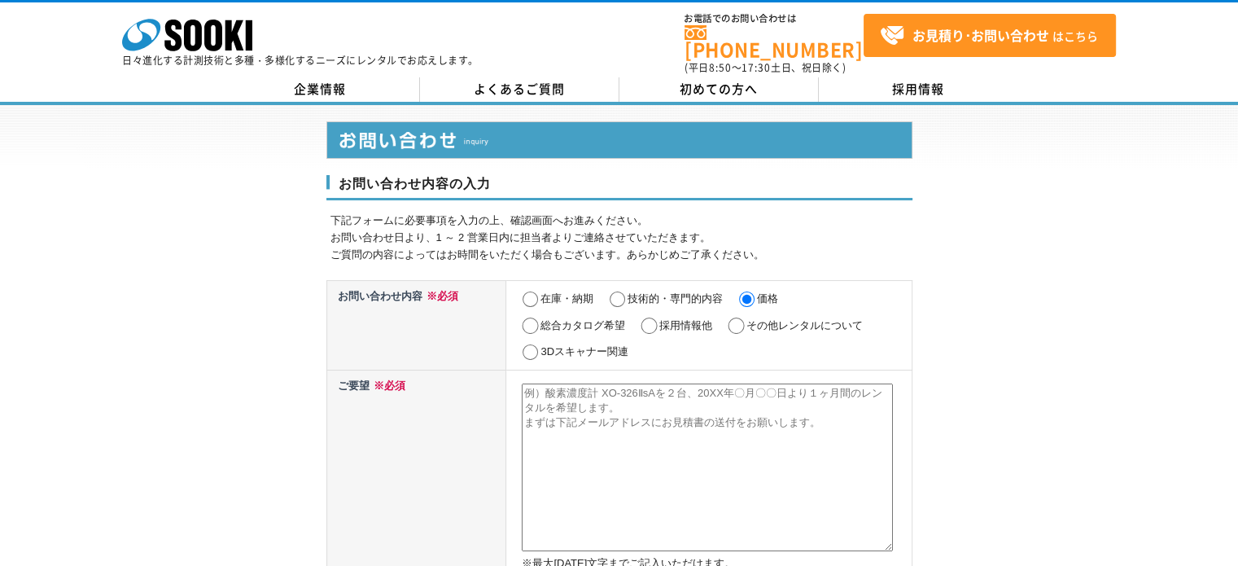
click at [567, 370] on td "※最大2000文字までご記入いただけます。" at bounding box center [708, 473] width 405 height 207
click at [576, 384] on textarea at bounding box center [707, 467] width 371 height 168
paste textarea "接着力・付着力引張試験機 テクノテスター RT-1000LD"
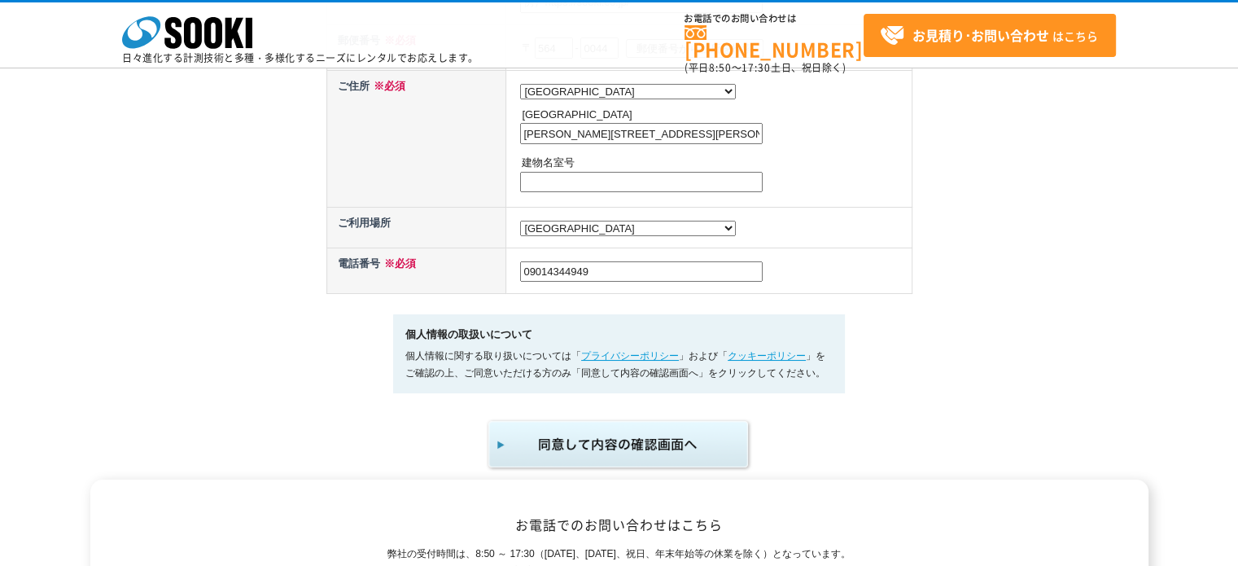
scroll to position [896, 0]
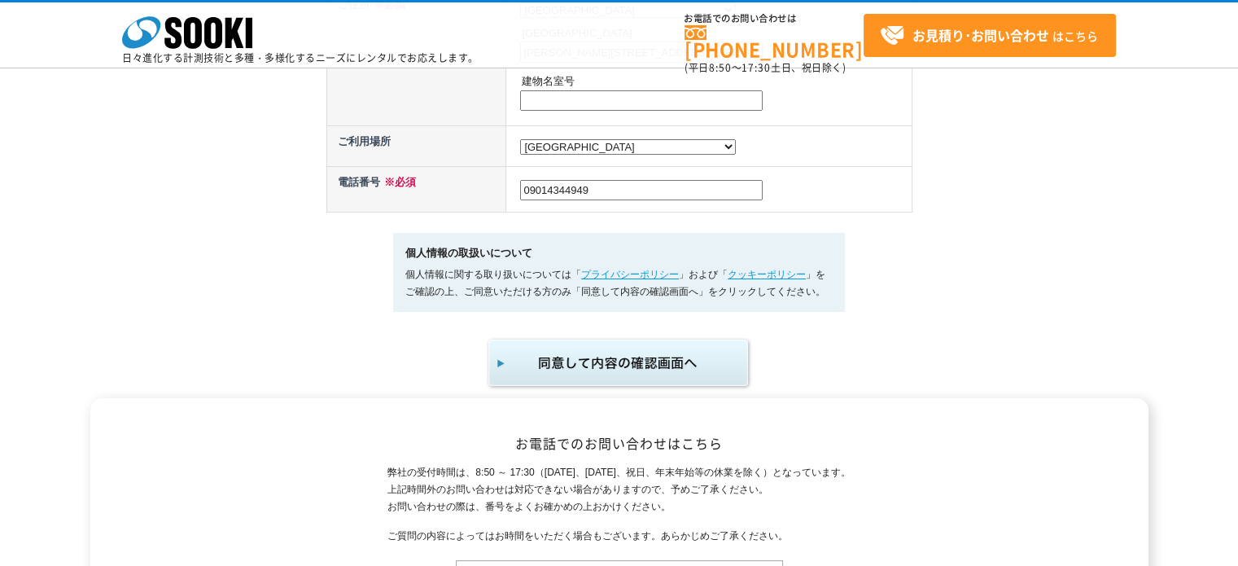
type textarea "接着力・付着力引張試験機 テクノテスター RT-1000LDを下記内容でレンタルした場合のお見積りをメールで送付お願いいたします。 期　間：2025年8月20…"
click at [701, 363] on img "submit" at bounding box center [619, 363] width 267 height 54
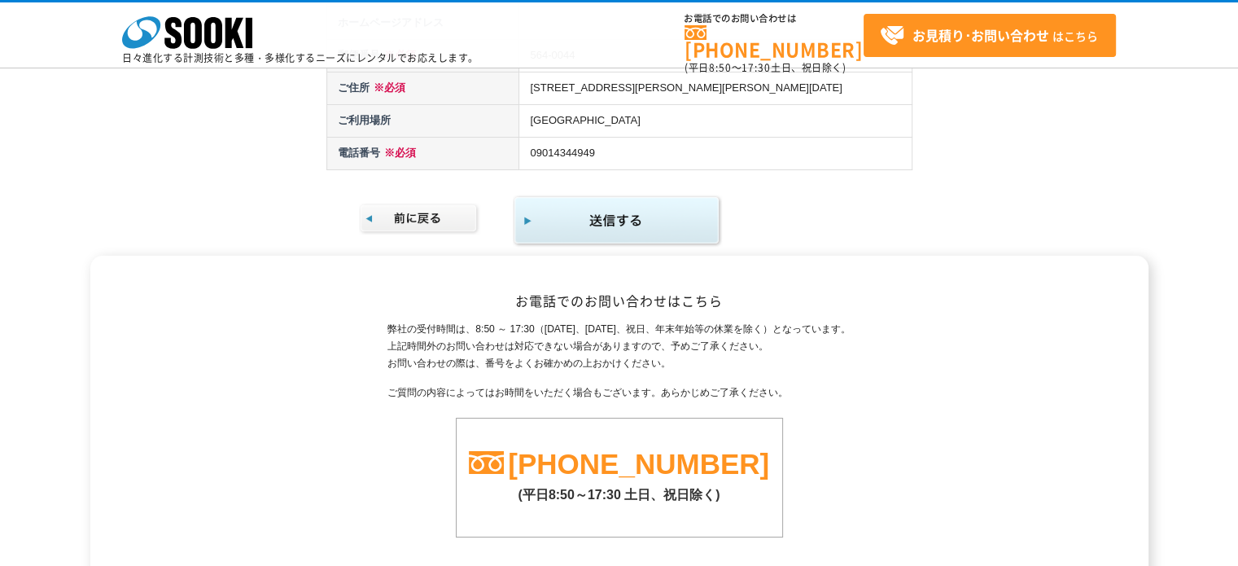
scroll to position [492, 0]
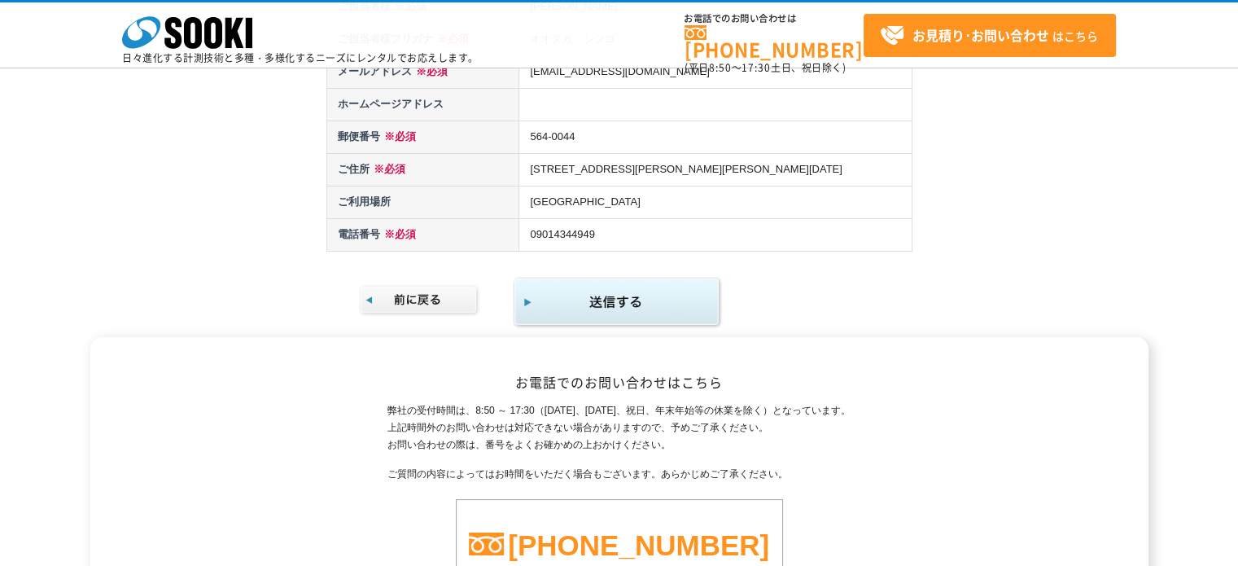
click at [654, 313] on img "submit" at bounding box center [617, 302] width 209 height 53
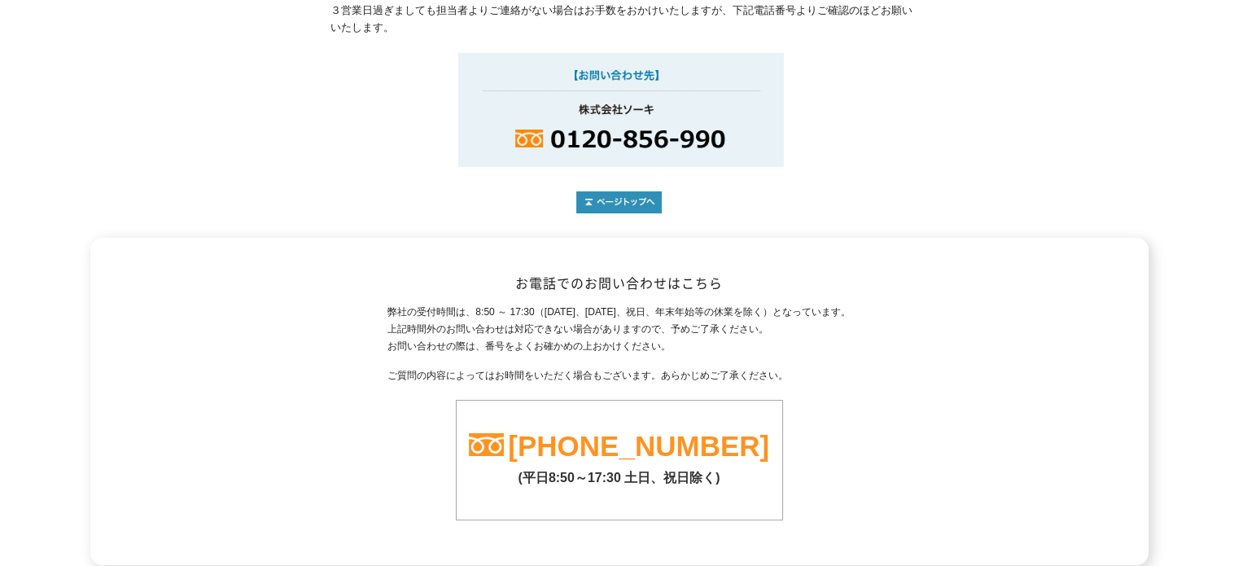
scroll to position [382, 0]
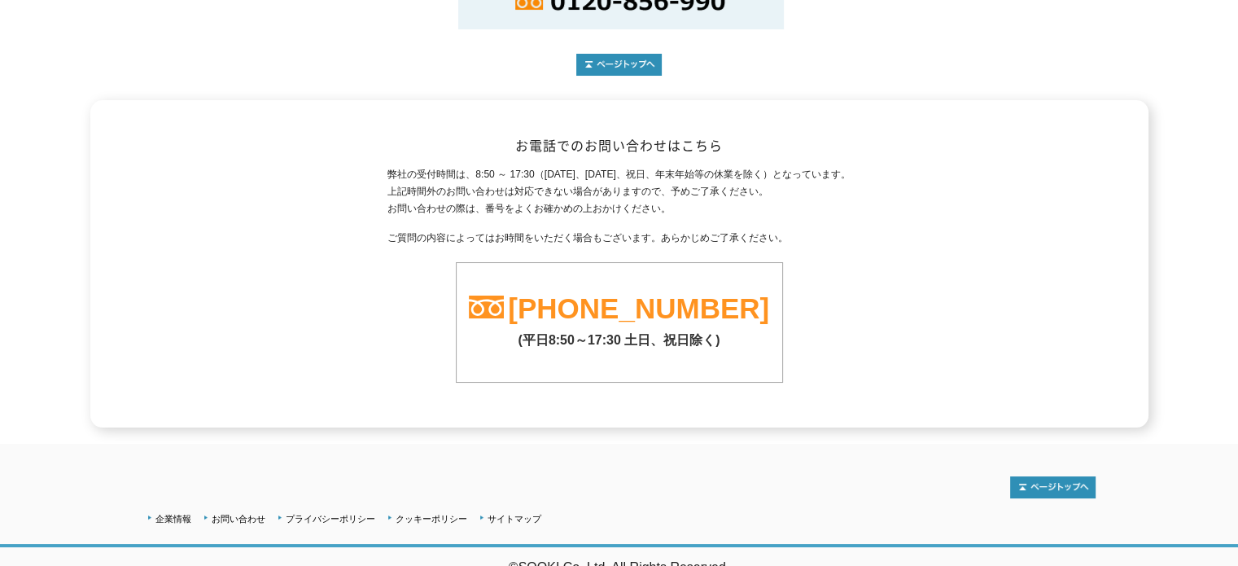
click at [1198, 109] on div "お電話でのお問い合わせはこちら 弊社の受付時間は、8:50 ～ 17:30（[DATE]、[DATE]、祝日、年末年始等の休業を除く）となっています。 上記時…" at bounding box center [619, 263] width 1238 height 327
click at [857, 166] on div "弊社の受付時間は、8:50 ～ 17:30（[DATE]、[DATE]、祝日、年末年始等の休業を除く）となっています。 上記時間外のお問い合わせは対応できない…" at bounding box center [619, 274] width 953 height 217
